Goal: Task Accomplishment & Management: Use online tool/utility

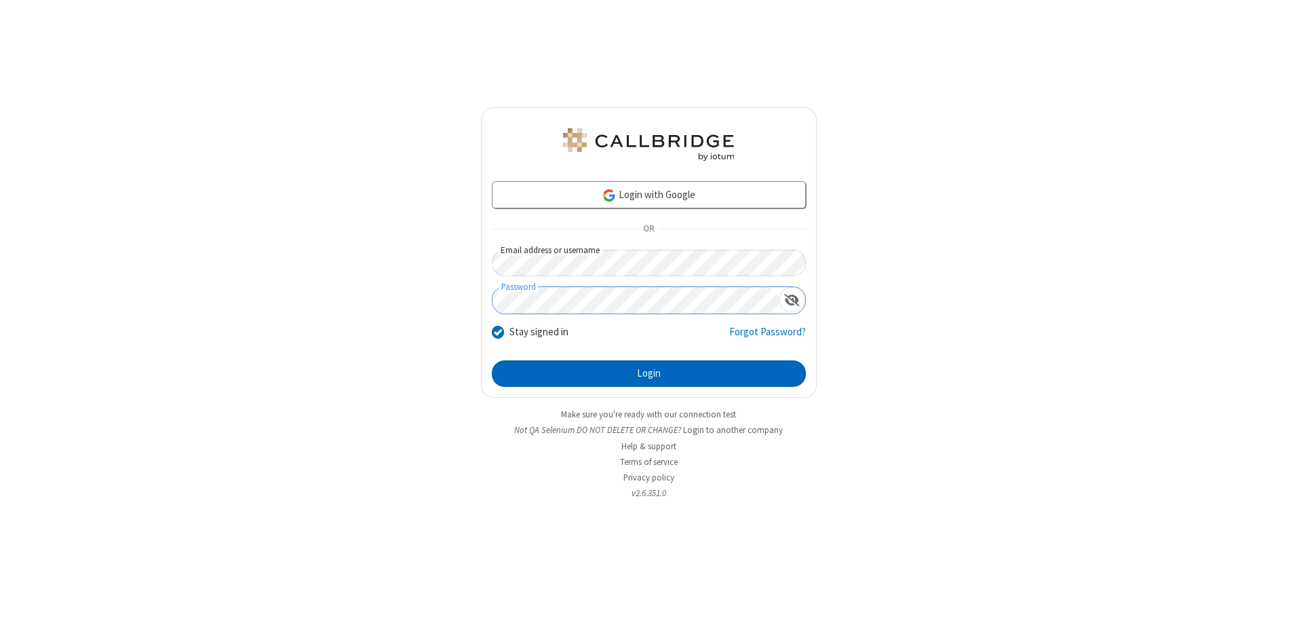
click at [649, 373] on button "Login" at bounding box center [649, 373] width 314 height 27
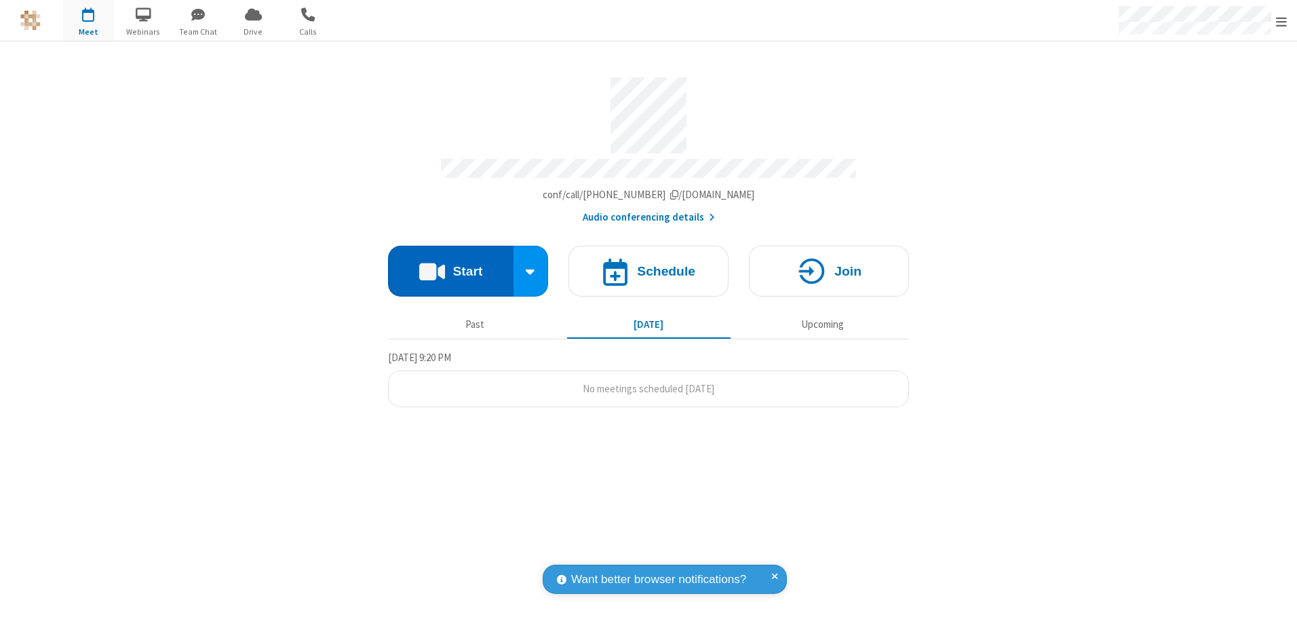
click at [450, 266] on button "Start" at bounding box center [451, 271] width 126 height 51
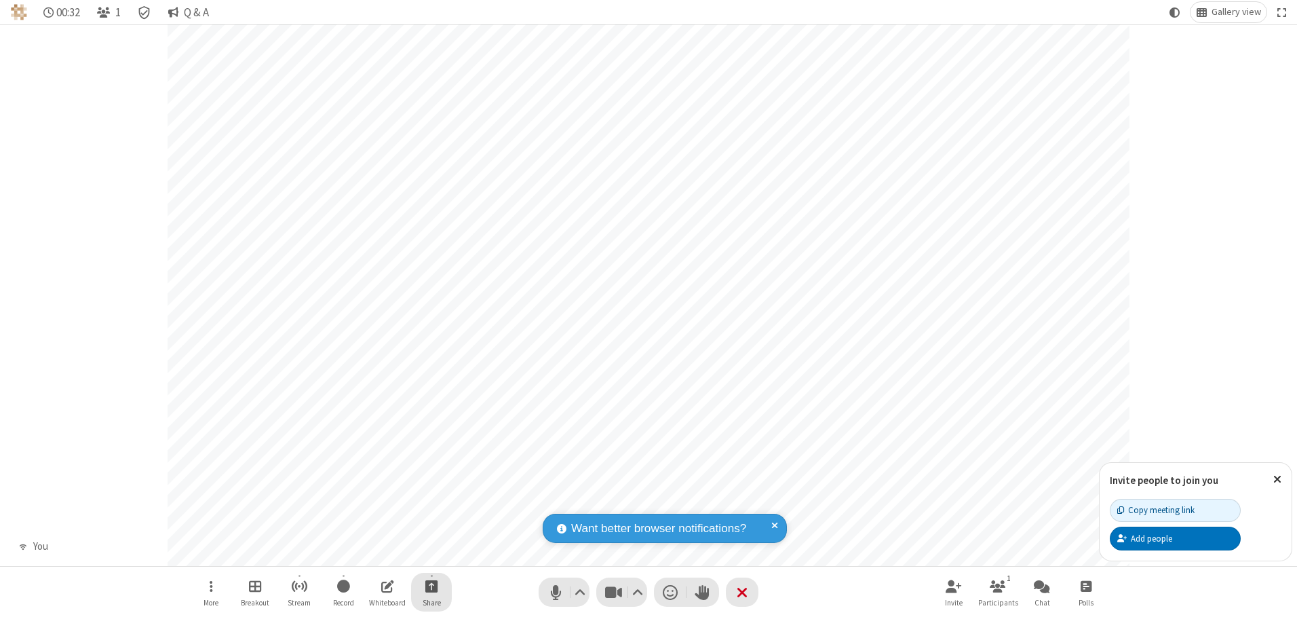
click at [431, 585] on span "Start sharing" at bounding box center [431, 585] width 13 height 17
click at [431, 503] on span "Share additional camera" at bounding box center [439, 506] width 100 height 12
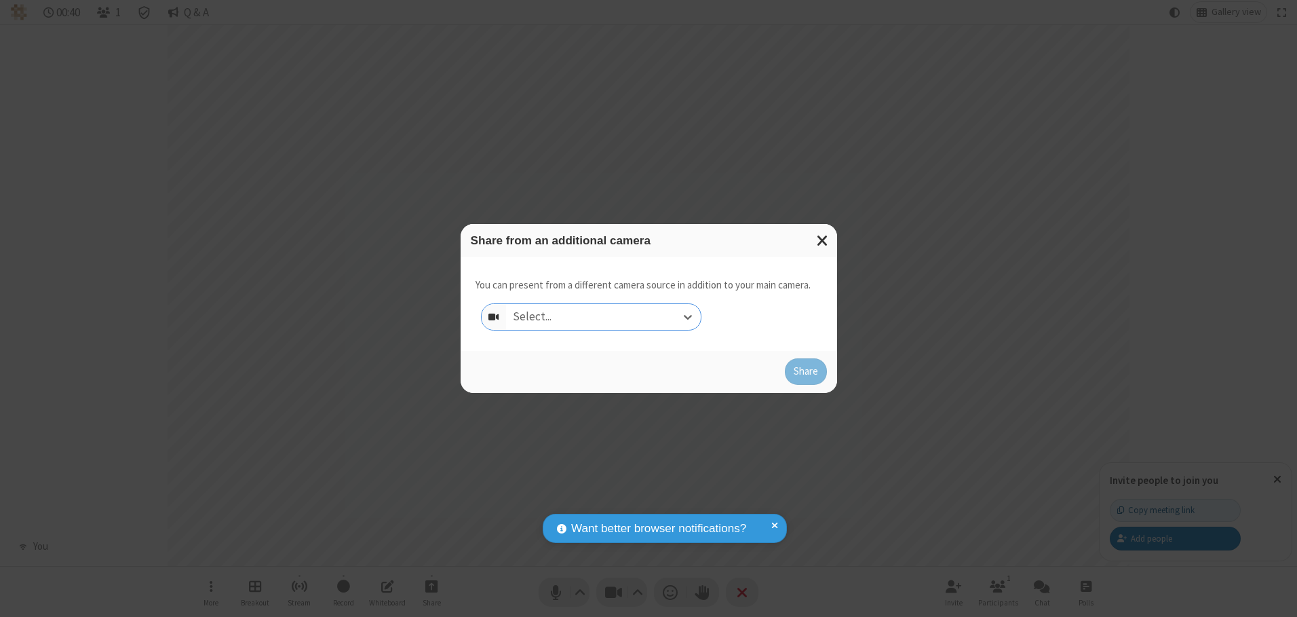
click at [603, 316] on div "Select..." at bounding box center [603, 317] width 195 height 26
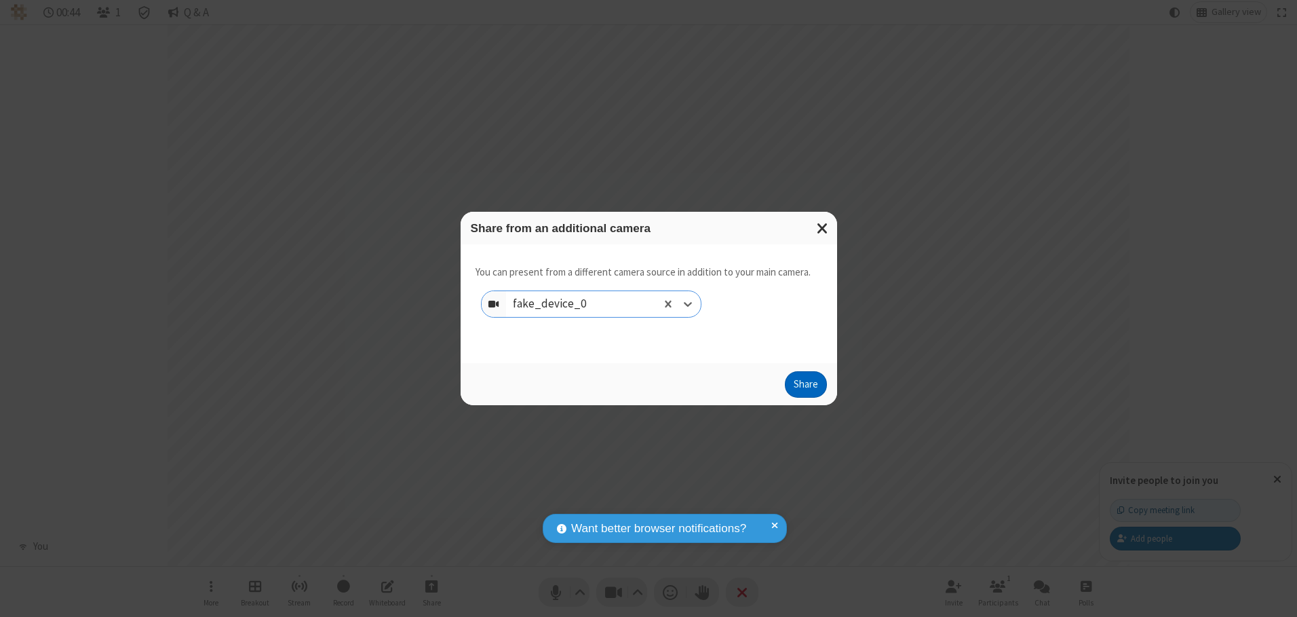
click at [805, 387] on button "Share" at bounding box center [806, 384] width 42 height 27
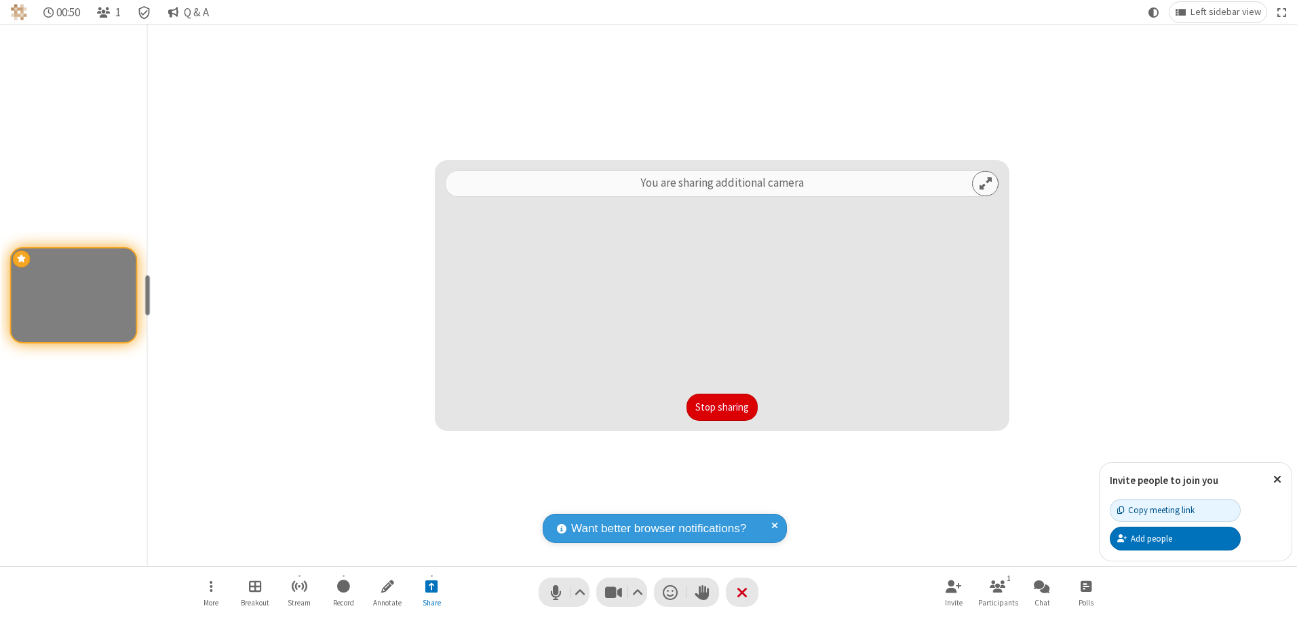
click at [722, 406] on button "Stop sharing" at bounding box center [722, 406] width 71 height 27
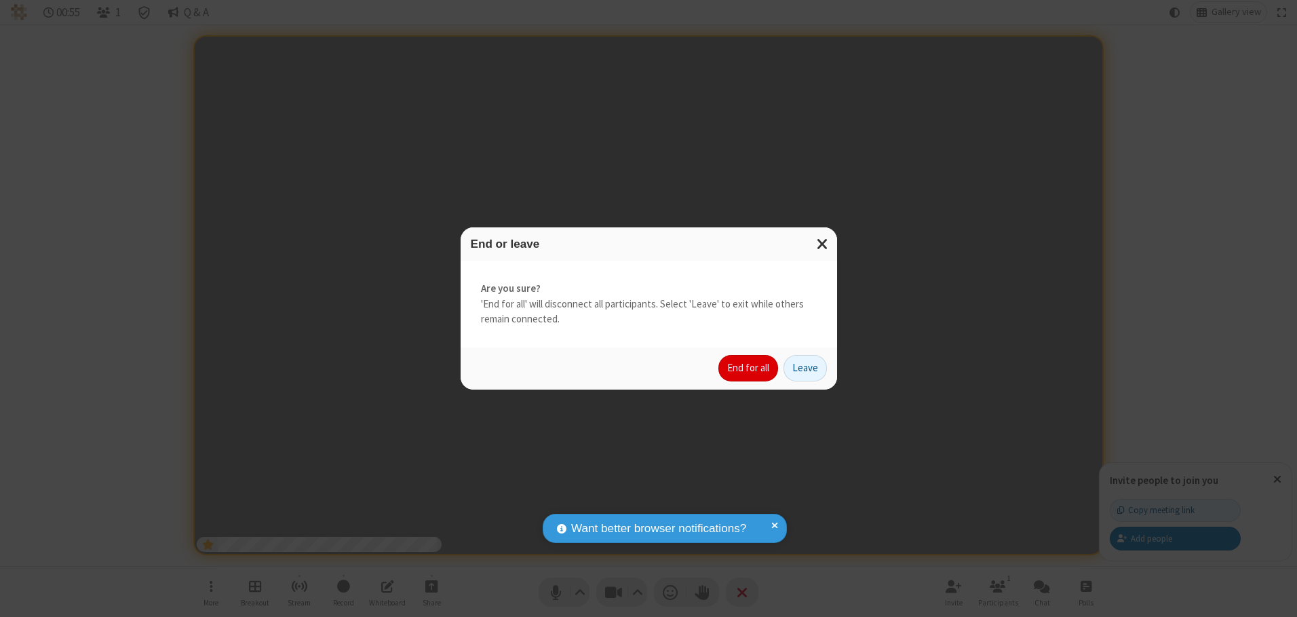
click at [749, 368] on button "End for all" at bounding box center [748, 368] width 60 height 27
